Goal: Task Accomplishment & Management: Complete application form

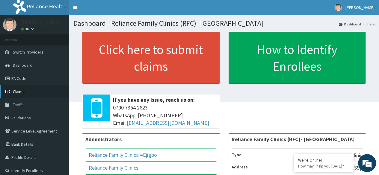
click at [31, 89] on link "Claims" at bounding box center [34, 91] width 69 height 13
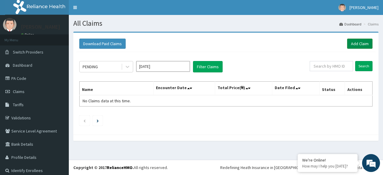
click at [363, 42] on link "Add Claim" at bounding box center [359, 44] width 25 height 10
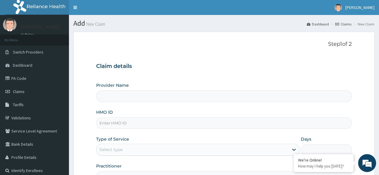
type input "Reliance Family Clinics (RFC)- Ejigbo"
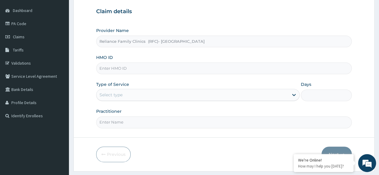
scroll to position [63, 0]
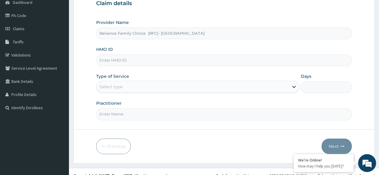
click at [214, 58] on input "HMO ID" at bounding box center [224, 61] width 256 height 12
paste input "RFC/10127/A"
type input "RFC/10127/A"
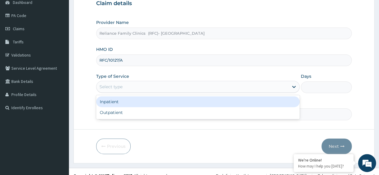
click at [249, 88] on div "Select type" at bounding box center [192, 87] width 192 height 10
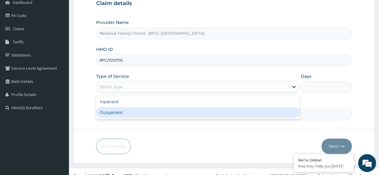
click at [255, 112] on div "Outpatient" at bounding box center [197, 112] width 203 height 11
type input "1"
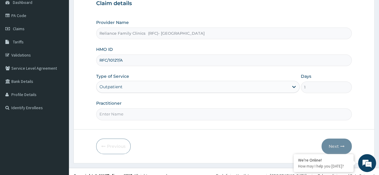
click at [263, 112] on input "Practitioner" at bounding box center [224, 114] width 256 height 12
type input "Locum"
click at [329, 142] on button "Next" at bounding box center [336, 147] width 30 height 16
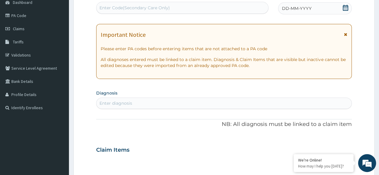
click at [346, 8] on icon at bounding box center [345, 8] width 5 height 6
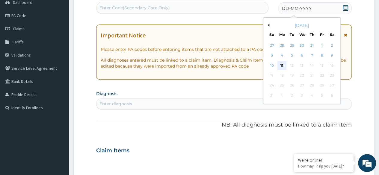
click at [282, 64] on div "11" at bounding box center [281, 65] width 9 height 9
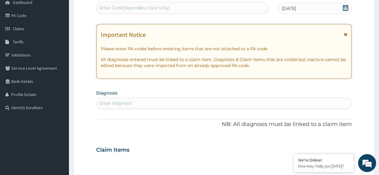
click at [169, 104] on div "Enter diagnosis" at bounding box center [223, 104] width 255 height 10
type input "malaria"
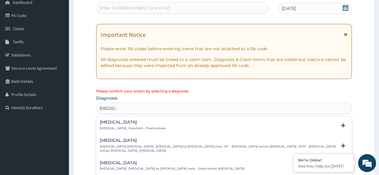
click at [132, 121] on h4 "Malaria" at bounding box center [133, 122] width 66 height 4
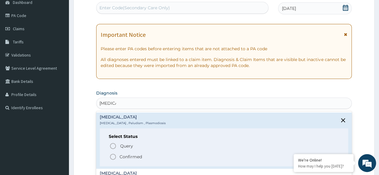
click at [134, 157] on p "Confirmed" at bounding box center [131, 157] width 22 height 6
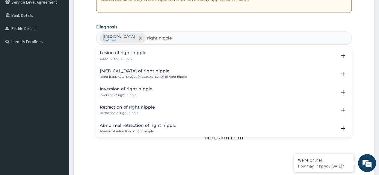
type input "right nipple"
type input "right nip"
click at [149, 58] on div "Lesion of right nipple Lesion of right nipple" at bounding box center [224, 56] width 248 height 10
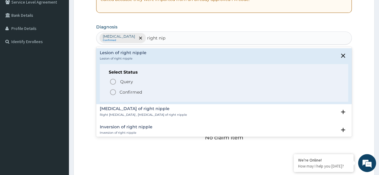
click at [283, 94] on span "Confirmed" at bounding box center [224, 92] width 230 height 7
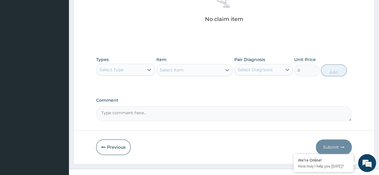
scroll to position [256, 0]
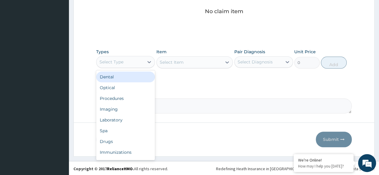
click at [129, 97] on div "Procedures" at bounding box center [125, 98] width 59 height 11
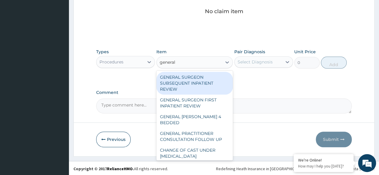
scroll to position [98, 0]
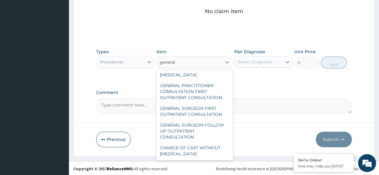
type input "general"
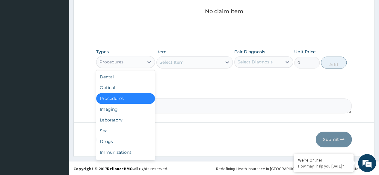
click at [136, 97] on div "Procedures" at bounding box center [125, 98] width 59 height 11
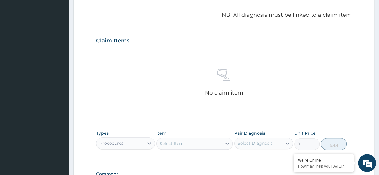
scroll to position [256, 0]
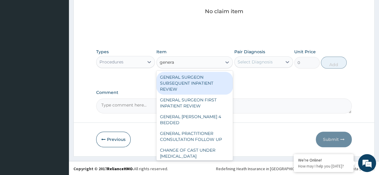
type input "general"
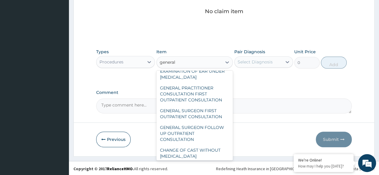
scroll to position [98, 0]
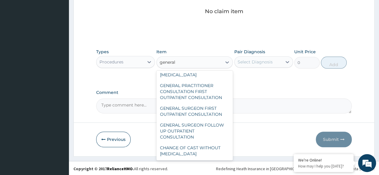
click at [215, 95] on div "GENERAL PRACTITIONER CONSULTATION FIRST OUTPATIENT CONSULTATION" at bounding box center [194, 91] width 77 height 23
type input "3370.125"
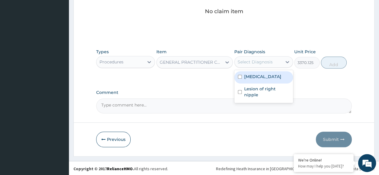
click at [277, 76] on div "Malaria" at bounding box center [263, 77] width 59 height 12
checkbox input "true"
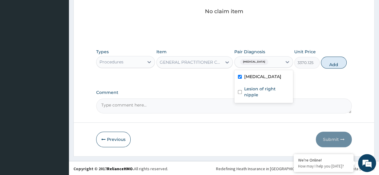
click at [276, 87] on label "Lesion of right nipple" at bounding box center [266, 92] width 45 height 12
checkbox input "true"
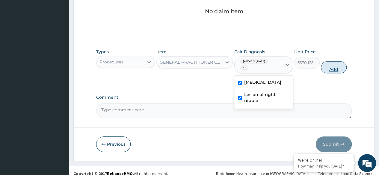
click at [333, 64] on button "Add" at bounding box center [333, 67] width 25 height 12
type input "0"
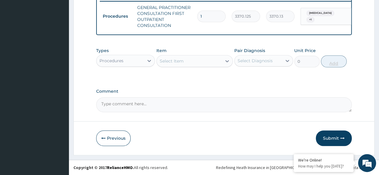
scroll to position [241, 0]
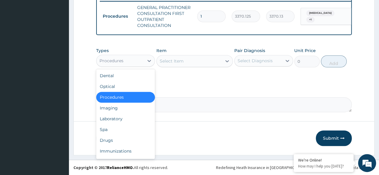
click at [130, 119] on div "Laboratory" at bounding box center [125, 119] width 59 height 11
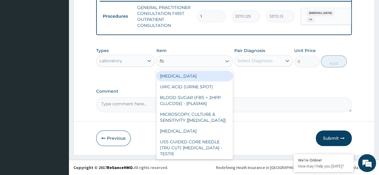
type input "fbc"
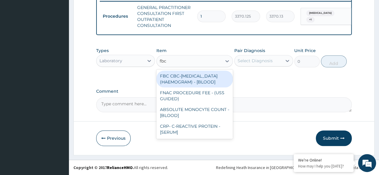
click at [211, 84] on div "FBC CBC-COMPLETE BLOOD COUNT (HAEMOGRAM) - [BLOOD]" at bounding box center [194, 79] width 77 height 17
type input "4085"
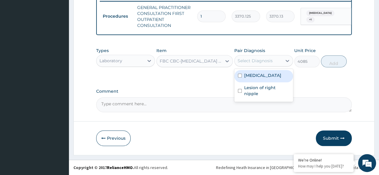
click at [270, 79] on div "Malaria" at bounding box center [263, 76] width 59 height 12
checkbox input "true"
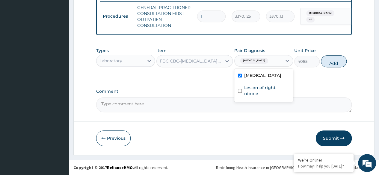
click at [271, 91] on label "Lesion of right nipple" at bounding box center [266, 91] width 45 height 12
checkbox input "true"
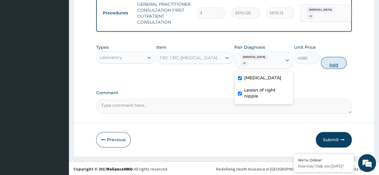
click at [336, 60] on button "Add" at bounding box center [333, 63] width 25 height 12
type input "0"
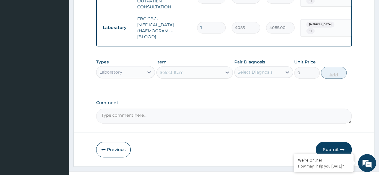
scroll to position [271, 0]
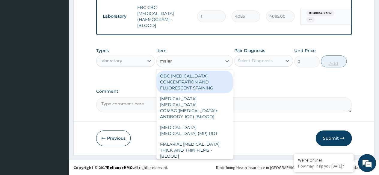
type input "malari"
click at [222, 122] on div "MALARIA PARASITE (MP) RDT" at bounding box center [194, 130] width 77 height 17
type input "1531.875"
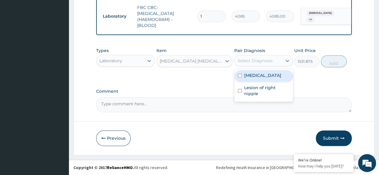
click at [272, 79] on div "Malaria" at bounding box center [263, 76] width 59 height 12
checkbox input "true"
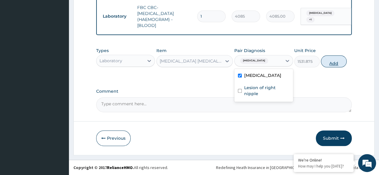
click at [336, 61] on button "Add" at bounding box center [333, 61] width 25 height 12
type input "0"
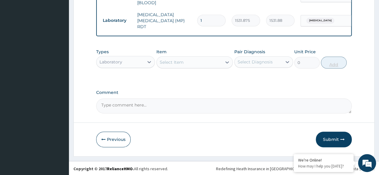
scroll to position [292, 0]
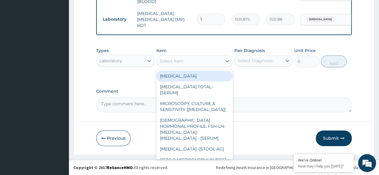
click at [271, 93] on label "Comment" at bounding box center [224, 91] width 256 height 5
click at [271, 97] on textarea "Comment" at bounding box center [224, 104] width 256 height 15
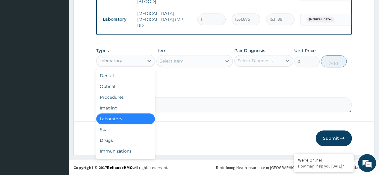
click at [128, 143] on div "Drugs" at bounding box center [125, 140] width 59 height 11
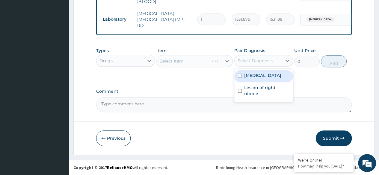
click at [273, 78] on div "Malaria" at bounding box center [263, 76] width 59 height 12
checkbox input "true"
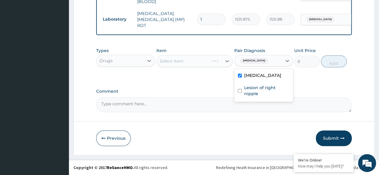
click at [269, 90] on label "Lesion of right nipple" at bounding box center [266, 91] width 45 height 12
checkbox input "true"
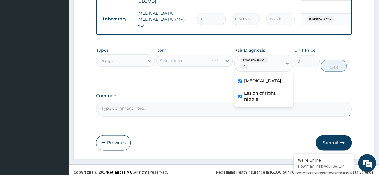
click at [212, 63] on div "Select Item" at bounding box center [194, 61] width 77 height 12
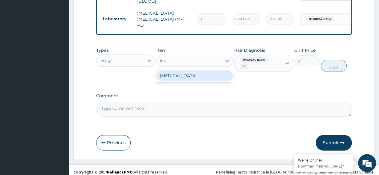
type input "loze"
click at [214, 78] on div "THROAT LOZENGE" at bounding box center [194, 75] width 77 height 11
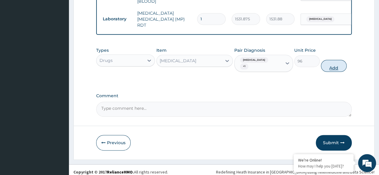
click at [334, 64] on button "Add" at bounding box center [333, 66] width 25 height 12
type input "0"
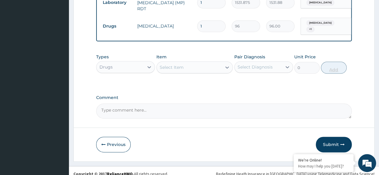
scroll to position [312, 0]
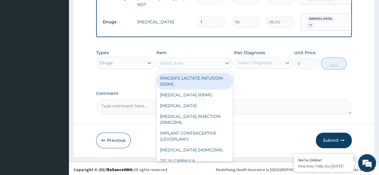
click at [211, 16] on input "1" at bounding box center [211, 22] width 28 height 12
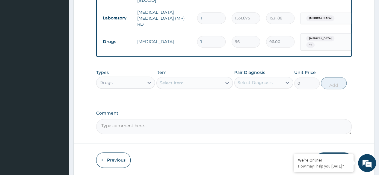
scroll to position [293, 0]
type input "12"
type input "1152.00"
type input "12"
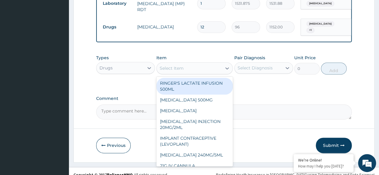
scroll to position [308, 0]
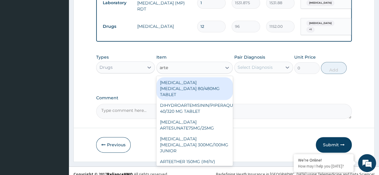
type input "arte"
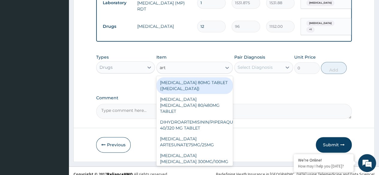
type input "arte"
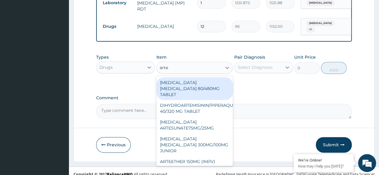
scroll to position [112, 0]
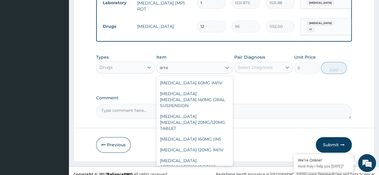
click at [210, 134] on div "ARTEMETHER 160MG (IM)" at bounding box center [194, 139] width 77 height 11
type input "1000.5"
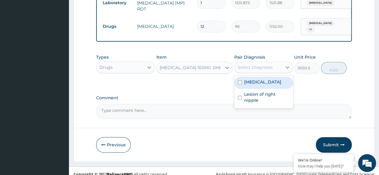
click at [275, 79] on div "Malaria" at bounding box center [263, 83] width 59 height 12
checkbox input "true"
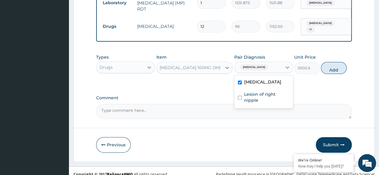
click at [275, 93] on label "Lesion of right nipple" at bounding box center [266, 97] width 45 height 12
checkbox input "true"
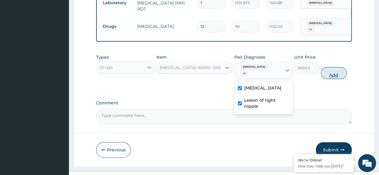
click at [334, 69] on button "Add" at bounding box center [333, 73] width 25 height 12
type input "0"
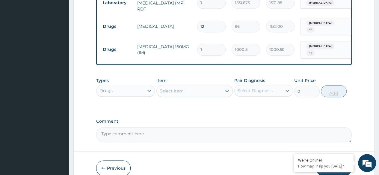
type input "0.00"
type input "3"
type input "3001.50"
type input "3"
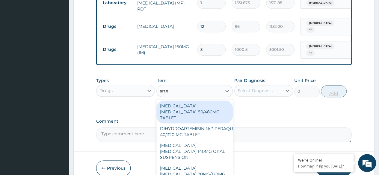
type input "artem"
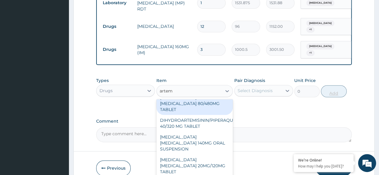
scroll to position [0, 0]
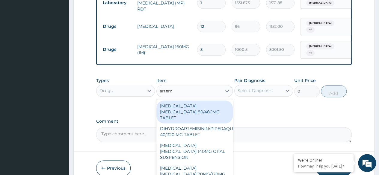
click at [213, 108] on div "ARTEMETHER LUMEFANTRINE 80/480MG TABLET" at bounding box center [194, 112] width 77 height 23
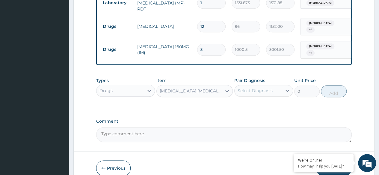
type input "450"
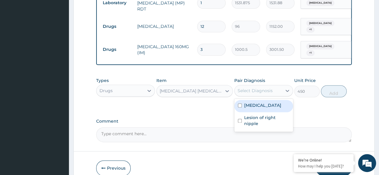
click at [280, 101] on div "Malaria" at bounding box center [263, 106] width 59 height 12
checkbox input "true"
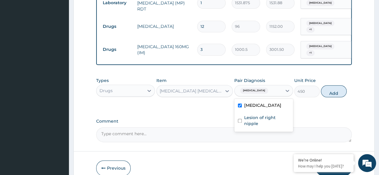
click at [283, 117] on div "Lesion of right nipple" at bounding box center [263, 121] width 59 height 18
checkbox input "true"
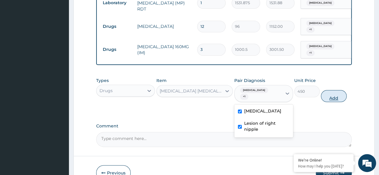
click at [334, 90] on button "Add" at bounding box center [333, 96] width 25 height 12
type input "0"
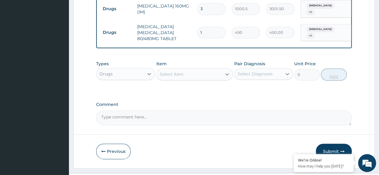
scroll to position [357, 0]
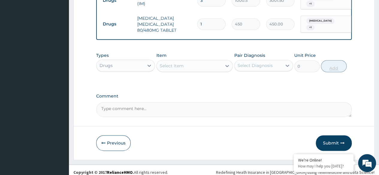
type input "0.00"
type input "6"
type input "2700.00"
type input "6"
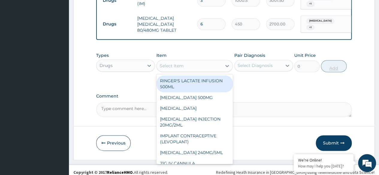
type input "o"
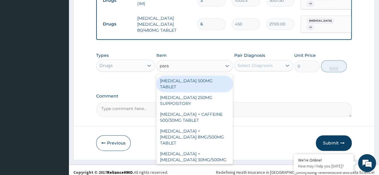
type input "parac"
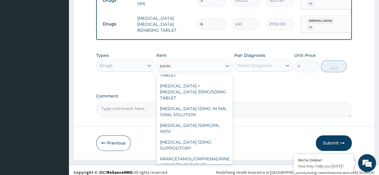
click at [212, 120] on div "PARACETAMOL 150MG/ML IM/IV" at bounding box center [194, 128] width 77 height 17
type input "300"
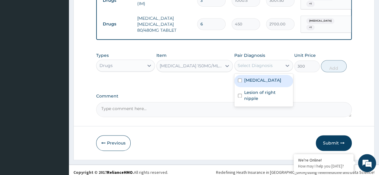
click at [267, 79] on div "Malaria" at bounding box center [263, 81] width 59 height 12
checkbox input "true"
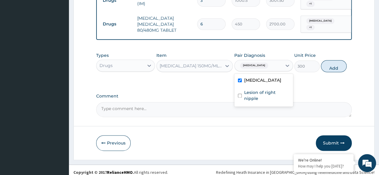
click at [264, 90] on label "Lesion of right nipple" at bounding box center [266, 96] width 45 height 12
checkbox input "true"
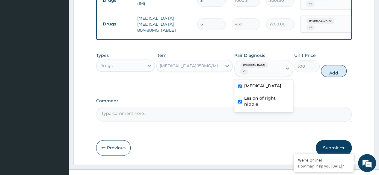
click at [336, 65] on button "Add" at bounding box center [333, 71] width 25 height 12
type input "0"
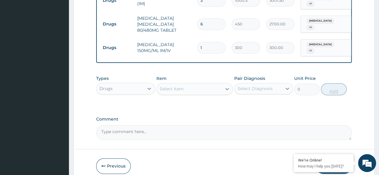
type input "0.00"
type input "4"
type input "1200.00"
type input "4"
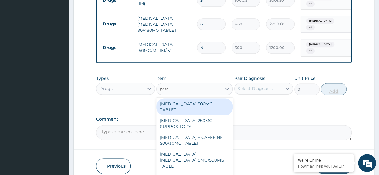
type input "parac"
click at [212, 101] on div "PARACETAMOL 500MG TABLET" at bounding box center [194, 107] width 77 height 17
type input "30"
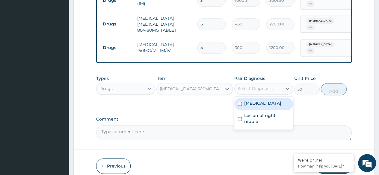
click at [269, 98] on div "Malaria" at bounding box center [263, 104] width 59 height 12
checkbox input "true"
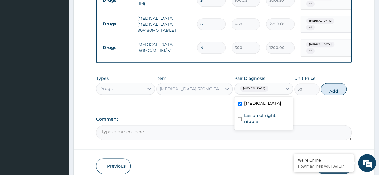
click at [269, 113] on label "Lesion of right nipple" at bounding box center [266, 119] width 45 height 12
checkbox input "true"
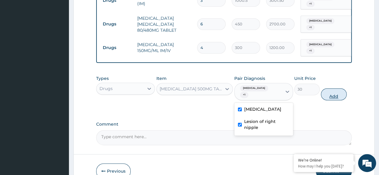
click at [332, 88] on button "Add" at bounding box center [333, 94] width 25 height 12
type input "0"
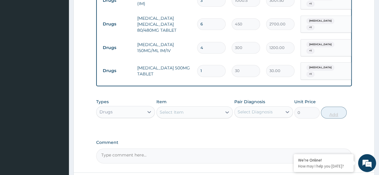
type input "12"
type input "360.00"
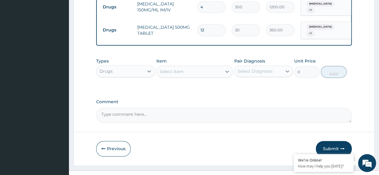
scroll to position [398, 0]
type input "12"
click at [336, 143] on button "Submit" at bounding box center [334, 149] width 36 height 16
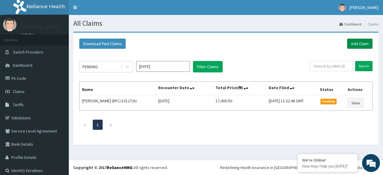
click at [350, 45] on link "Add Claim" at bounding box center [359, 44] width 25 height 10
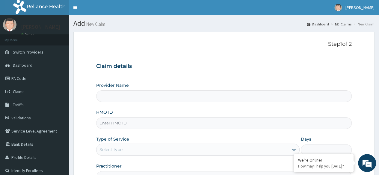
type input "Reliance Family Clinics (RFC)- Ejigbo"
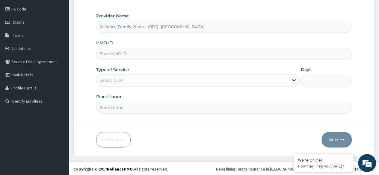
scroll to position [69, 0]
click at [218, 55] on input "HMO ID" at bounding box center [224, 54] width 256 height 12
paste input "ITE/10036/A"
type input "ITE/10036/A"
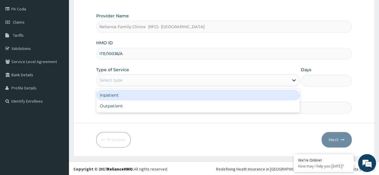
click at [260, 109] on div "Outpatient" at bounding box center [197, 106] width 203 height 11
type input "1"
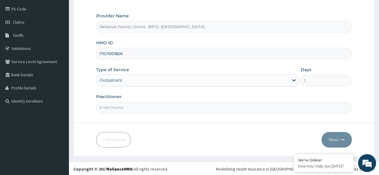
click at [258, 108] on input "Practitioner" at bounding box center [224, 108] width 256 height 12
type input "L"
type input "d"
type input "o"
type input "Locum"
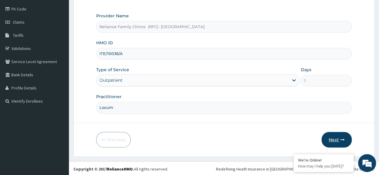
click at [340, 140] on icon "button" at bounding box center [342, 140] width 4 height 4
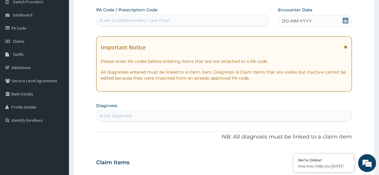
scroll to position [50, 0]
click at [343, 19] on icon at bounding box center [345, 20] width 5 height 6
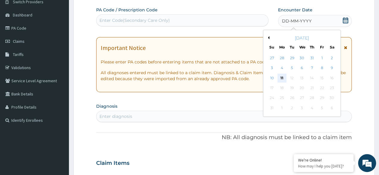
click at [282, 81] on div "11" at bounding box center [281, 78] width 9 height 9
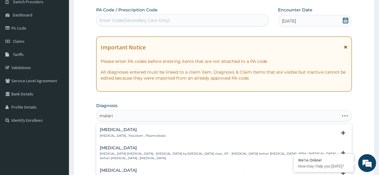
type input "malaria"
click at [166, 134] on div "Malaria Malaria , Paludism , Plasmodiosis" at bounding box center [224, 133] width 248 height 10
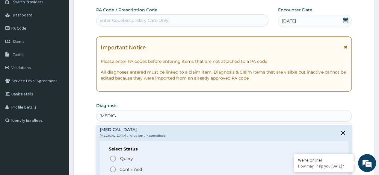
click at [143, 169] on span "Confirmed" at bounding box center [224, 169] width 230 height 7
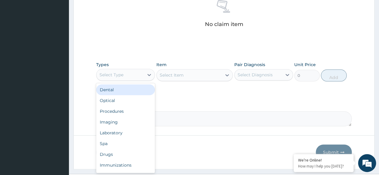
scroll to position [256, 0]
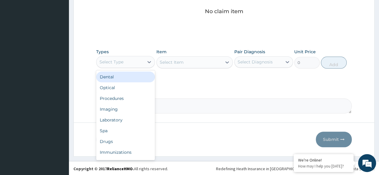
click at [129, 99] on div "Procedures" at bounding box center [125, 98] width 59 height 11
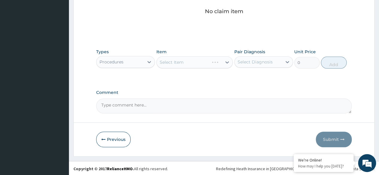
click at [212, 64] on div "Select Item" at bounding box center [194, 62] width 77 height 12
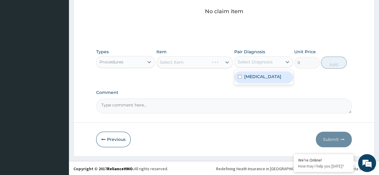
click at [267, 78] on div "Malaria" at bounding box center [263, 77] width 59 height 12
checkbox input "true"
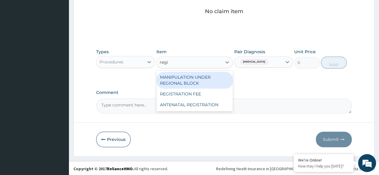
type input "regis"
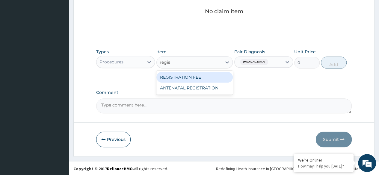
click at [213, 77] on div "REGISTRATION FEE" at bounding box center [194, 77] width 77 height 11
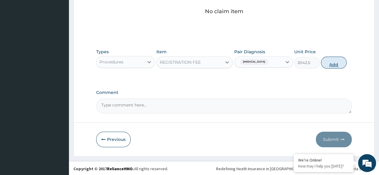
click at [331, 67] on button "Add" at bounding box center [333, 63] width 25 height 12
type input "0"
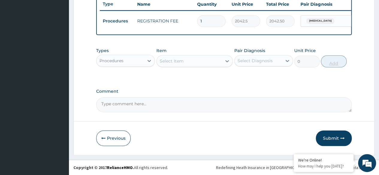
scroll to position [232, 0]
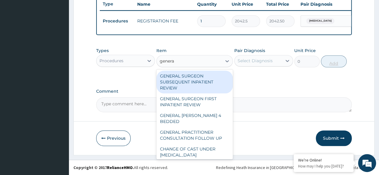
type input "general"
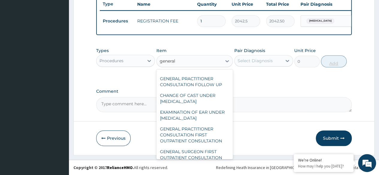
scroll to position [98, 0]
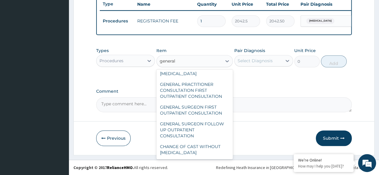
click at [208, 93] on div "GENERAL PRACTITIONER CONSULTATION FIRST OUTPATIENT CONSULTATION" at bounding box center [194, 90] width 77 height 23
type input "3370.125"
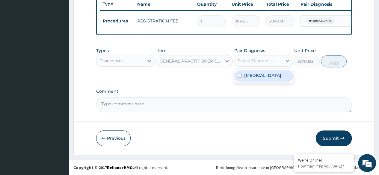
click at [269, 82] on div "Malaria" at bounding box center [263, 76] width 59 height 12
checkbox input "true"
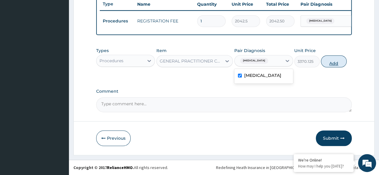
click at [338, 64] on button "Add" at bounding box center [333, 61] width 25 height 12
type input "0"
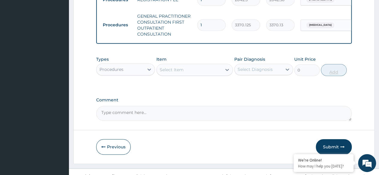
scroll to position [262, 0]
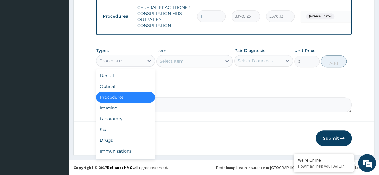
click at [128, 120] on div "Laboratory" at bounding box center [125, 119] width 59 height 11
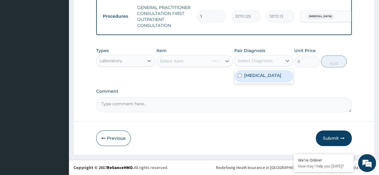
click at [270, 79] on div "Malaria" at bounding box center [263, 76] width 59 height 12
checkbox input "true"
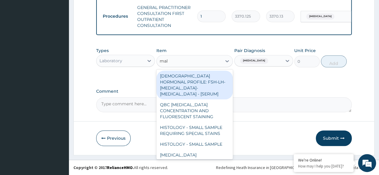
type input "mala"
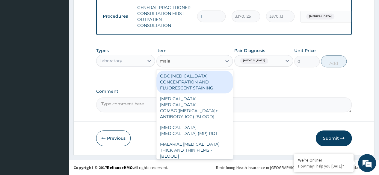
click at [220, 122] on div "MALARIA PARASITE (MP) RDT" at bounding box center [194, 130] width 77 height 17
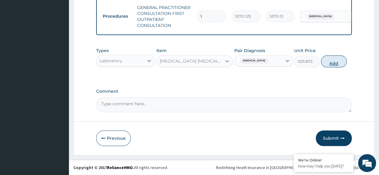
click at [337, 64] on button "Add" at bounding box center [333, 61] width 25 height 12
type input "0"
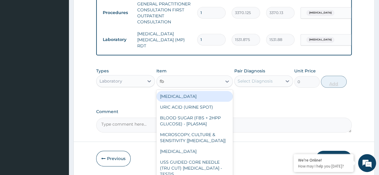
type input "fbc"
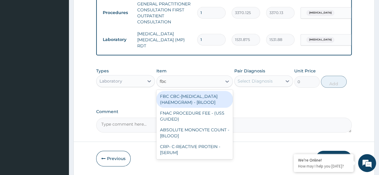
click at [215, 105] on div "FBC CBC-COMPLETE BLOOD COUNT (HAEMOGRAM) - [BLOOD]" at bounding box center [194, 99] width 77 height 17
type input "4085"
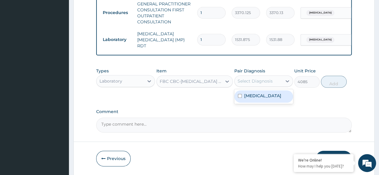
click at [268, 101] on div "Malaria" at bounding box center [263, 96] width 59 height 12
checkbox input "true"
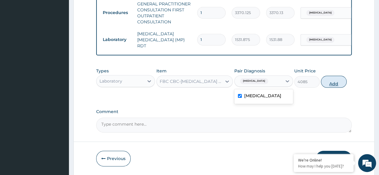
click at [337, 82] on button "Add" at bounding box center [333, 82] width 25 height 12
type input "0"
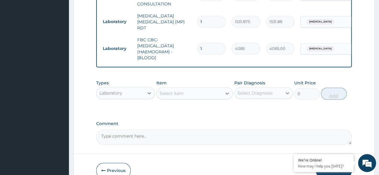
scroll to position [312, 0]
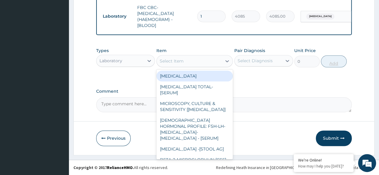
type input "g"
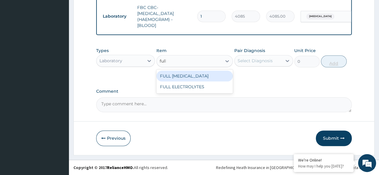
type input "full"
click at [206, 79] on div "FULL LIPID PROFILE" at bounding box center [194, 76] width 77 height 11
type input "8640"
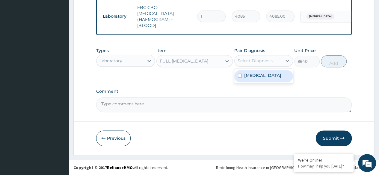
click at [268, 79] on div "Malaria" at bounding box center [263, 76] width 59 height 12
checkbox input "true"
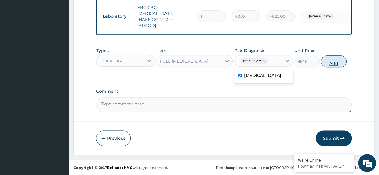
click at [334, 64] on button "Add" at bounding box center [333, 61] width 25 height 12
type input "0"
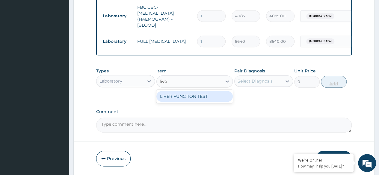
type input "liver"
click at [219, 98] on div "LIVER FUNCTION TEST" at bounding box center [194, 96] width 77 height 11
type input "4595.625"
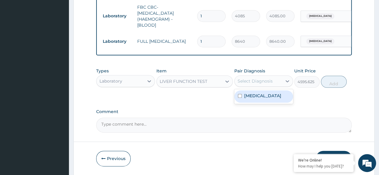
click at [270, 100] on div "Malaria" at bounding box center [263, 96] width 59 height 12
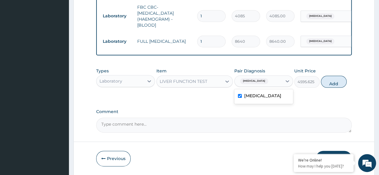
checkbox input "true"
click at [336, 83] on button "Add" at bounding box center [333, 82] width 25 height 12
type input "0"
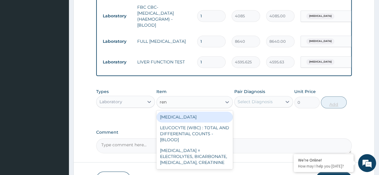
type input "rena"
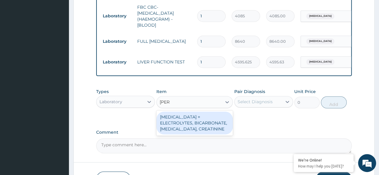
click at [212, 129] on div "RENAL FUNCTION TESTS = ELECTROLYTES, BICARBONATE, UREA, CREATININE" at bounding box center [194, 123] width 77 height 23
type input "4595.625"
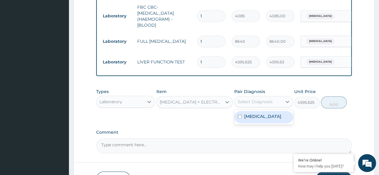
click at [277, 119] on div "Malaria" at bounding box center [263, 117] width 59 height 12
checkbox input "true"
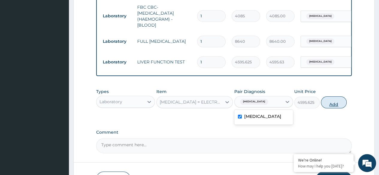
click at [334, 105] on button "Add" at bounding box center [333, 102] width 25 height 12
type input "0"
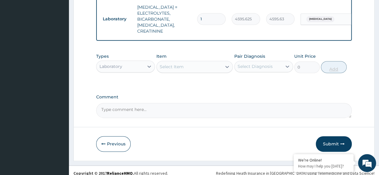
scroll to position [384, 0]
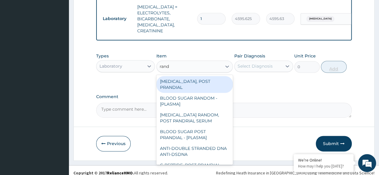
type input "rando"
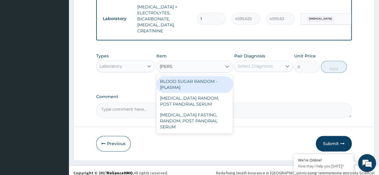
click at [214, 79] on div "BLOOD SUGAR RANDOM - [PLASMA]" at bounding box center [194, 84] width 77 height 17
type input "1800"
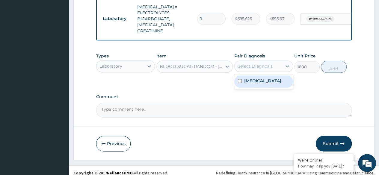
click at [269, 78] on div "Malaria" at bounding box center [263, 81] width 59 height 12
checkbox input "true"
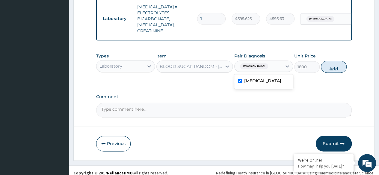
click at [332, 63] on button "Add" at bounding box center [333, 67] width 25 height 12
type input "0"
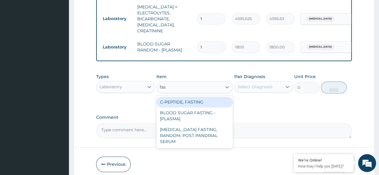
type input "fast"
click at [209, 113] on div "BLOOD SUGAR FASTING - [PLASMA]" at bounding box center [194, 116] width 77 height 17
type input "1800"
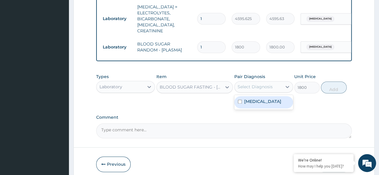
click at [276, 99] on div "Malaria" at bounding box center [263, 102] width 59 height 12
checkbox input "true"
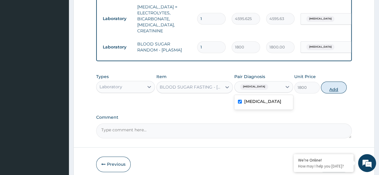
click at [332, 82] on button "Add" at bounding box center [333, 87] width 25 height 12
type input "0"
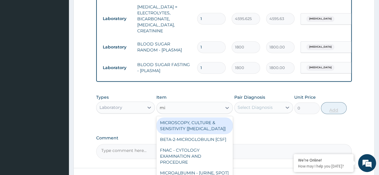
type input "mic"
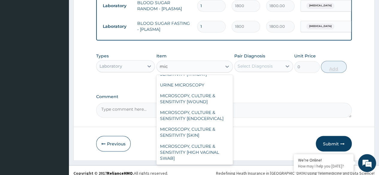
scroll to position [410, 0]
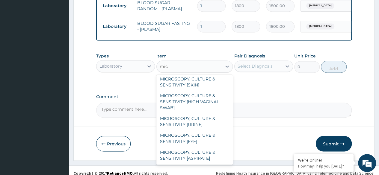
click at [206, 119] on div "MICROSCOPY, CULTURE & SENSITIVITY [URINE]" at bounding box center [194, 121] width 77 height 17
type input "4595.625"
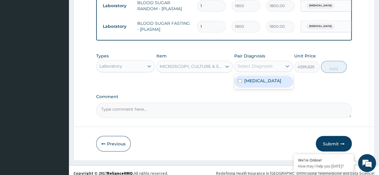
click at [275, 79] on div "Malaria" at bounding box center [263, 81] width 59 height 12
checkbox input "true"
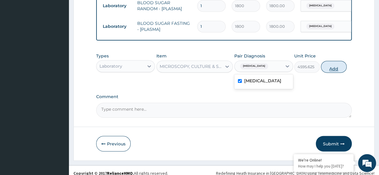
click at [336, 64] on button "Add" at bounding box center [333, 67] width 25 height 12
type input "0"
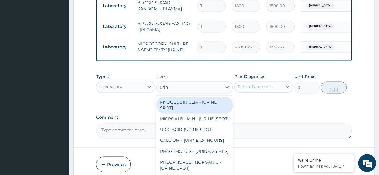
type input "urina"
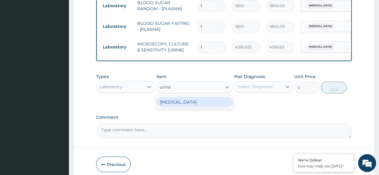
click at [214, 97] on div "URINALYSIS" at bounding box center [194, 102] width 77 height 11
type input "1531.875"
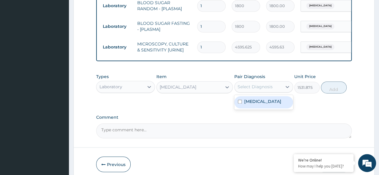
click at [271, 101] on div "Malaria" at bounding box center [263, 102] width 59 height 12
checkbox input "true"
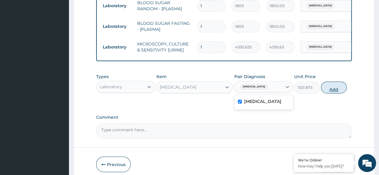
click at [332, 84] on button "Add" at bounding box center [333, 87] width 25 height 12
type input "0"
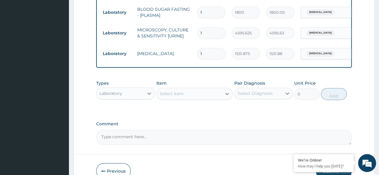
scroll to position [440, 0]
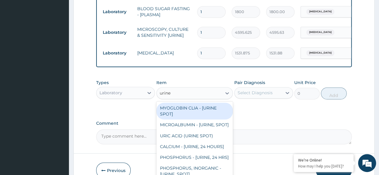
type input "urine b"
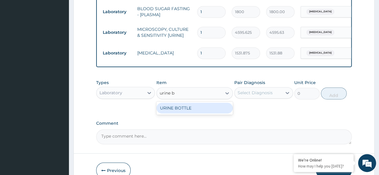
click at [215, 107] on div "URINE BOTTLE" at bounding box center [194, 108] width 77 height 11
type input "360"
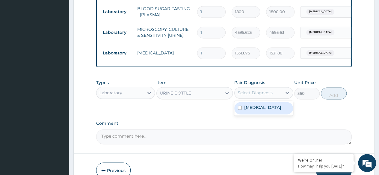
click at [267, 106] on div "Malaria" at bounding box center [263, 108] width 59 height 12
checkbox input "true"
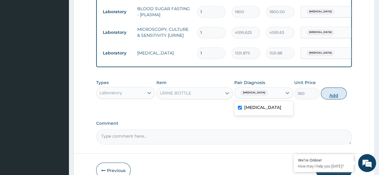
click at [337, 90] on button "Add" at bounding box center [333, 93] width 25 height 12
type input "0"
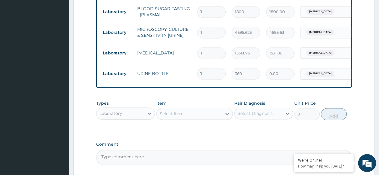
type input "0.00"
type input "2"
type input "720.00"
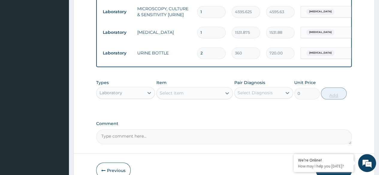
scroll to position [488, 0]
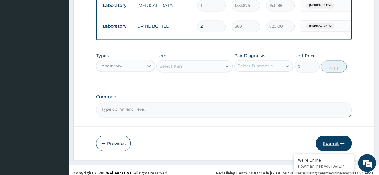
click at [339, 141] on button "Submit" at bounding box center [334, 144] width 36 height 16
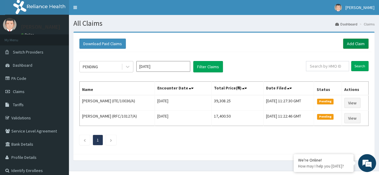
click at [359, 45] on link "Add Claim" at bounding box center [355, 44] width 25 height 10
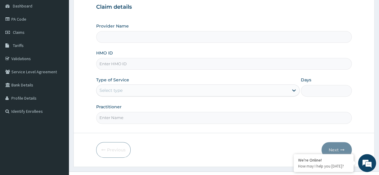
scroll to position [69, 0]
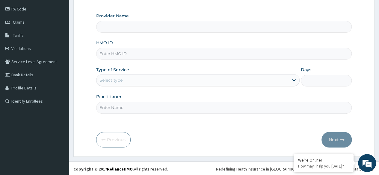
type input "Reliance Family Clinics (RFC)- Ejigbo"
click at [25, 22] on link "Claims" at bounding box center [34, 22] width 69 height 13
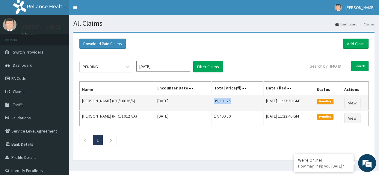
drag, startPoint x: 203, startPoint y: 101, endPoint x: 226, endPoint y: 102, distance: 22.8
click at [226, 102] on td "39,308.25" at bounding box center [237, 103] width 52 height 16
copy td "39,308.25"
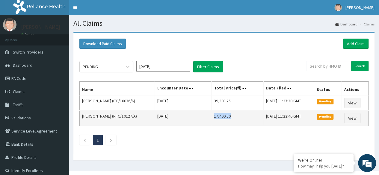
drag, startPoint x: 204, startPoint y: 115, endPoint x: 225, endPoint y: 117, distance: 21.7
click at [225, 117] on td "17,400.50" at bounding box center [237, 118] width 52 height 15
copy td "17,400.50"
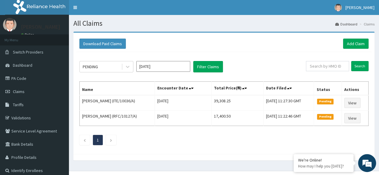
click at [250, 154] on div at bounding box center [223, 157] width 301 height 6
